Goal: Information Seeking & Learning: Learn about a topic

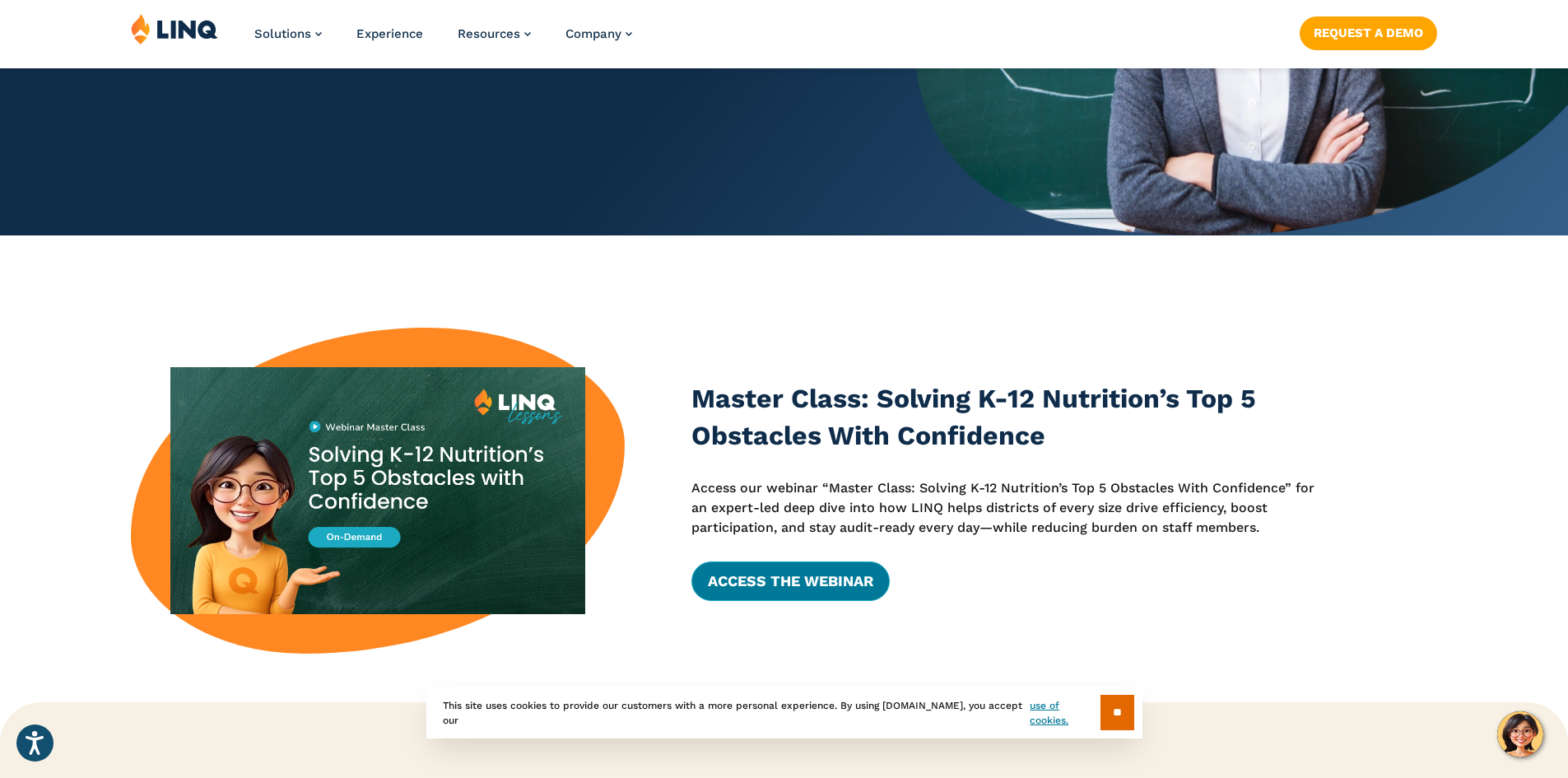
click at [811, 584] on link "Access the Webinar" at bounding box center [791, 581] width 198 height 39
